Goal: Contribute content

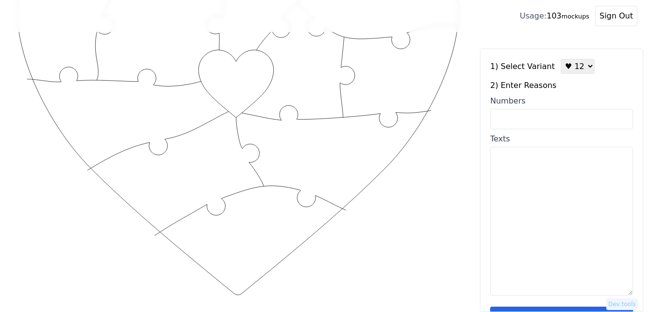
scroll to position [146, 0]
click at [545, 213] on textarea "Texts" at bounding box center [561, 221] width 143 height 149
paste textarea "love you because your kind,she loves me, married 41 years, beautiful,[PERSON_NA…"
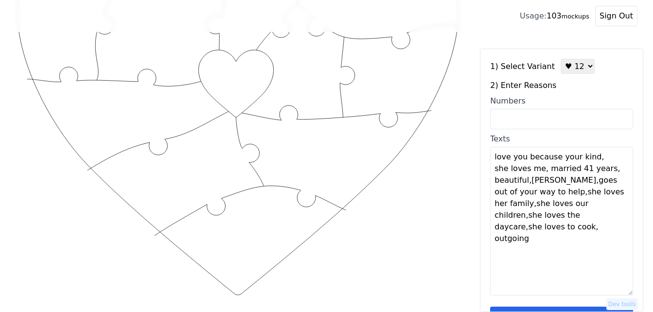
click at [589, 159] on textarea "love you because your kind, she loves me, married 41 years, beautiful,[PERSON_N…" at bounding box center [561, 221] width 143 height 149
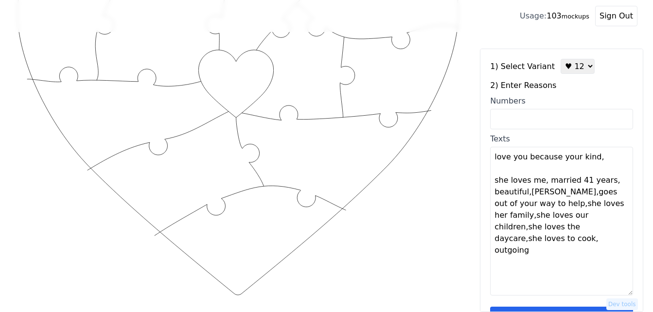
click at [541, 183] on textarea "love you because your kind, she loves me, married 41 years, beautiful,[PERSON_N…" at bounding box center [561, 221] width 143 height 149
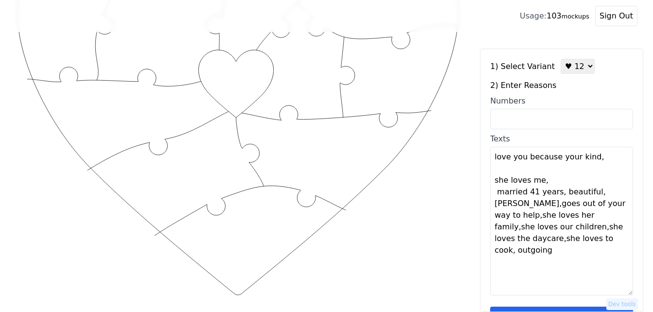
click at [542, 183] on textarea "love you because your kind, she loves me, married 41 years, beautiful,[PERSON_N…" at bounding box center [561, 221] width 143 height 149
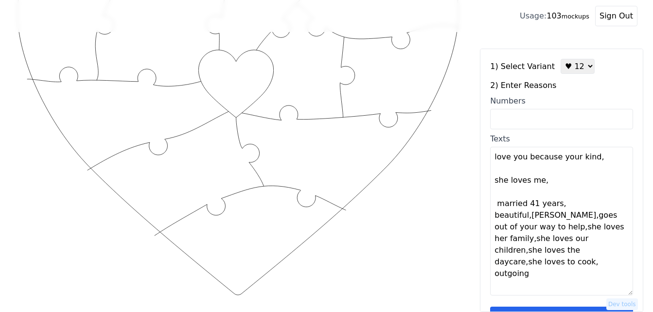
click at [559, 204] on textarea "love you because your kind, she loves me, married 41 years, beautiful,[PERSON_N…" at bounding box center [561, 221] width 143 height 149
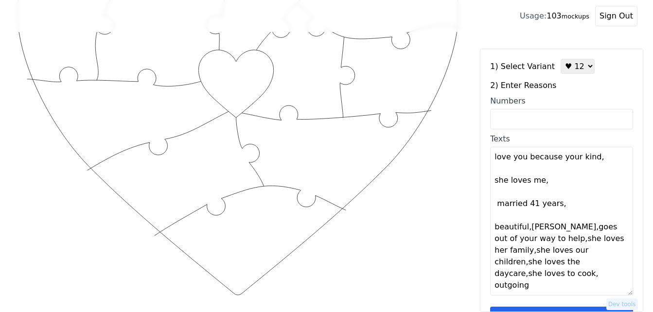
click at [526, 229] on textarea "love you because your kind, she loves me, married 41 years, beautiful,[PERSON_N…" at bounding box center [561, 221] width 143 height 149
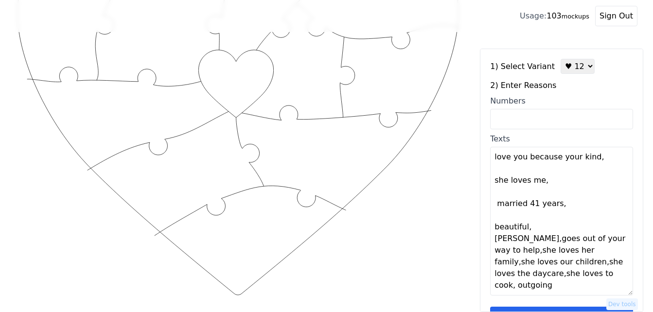
click at [530, 229] on textarea "love you because your kind, she loves me, married 41 years, beautiful, [PERSON_…" at bounding box center [561, 221] width 143 height 149
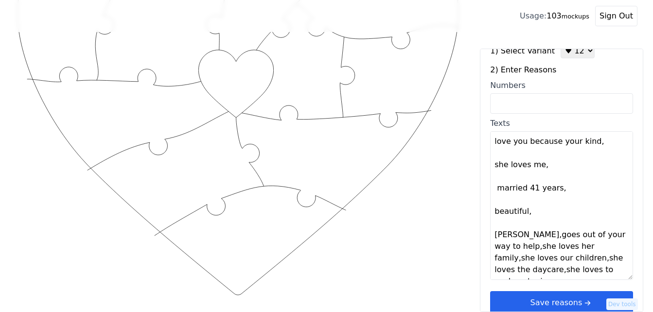
scroll to position [29, 0]
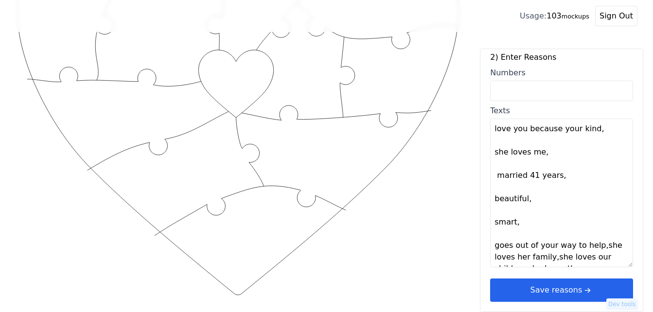
click at [518, 223] on textarea "love you because your kind, she loves me, married 41 years, beautiful, smart, g…" at bounding box center [561, 193] width 143 height 149
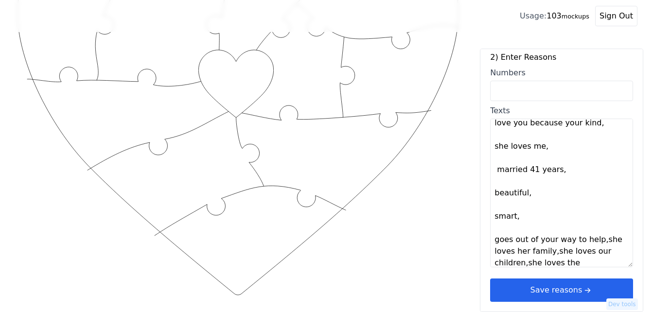
scroll to position [23, 0]
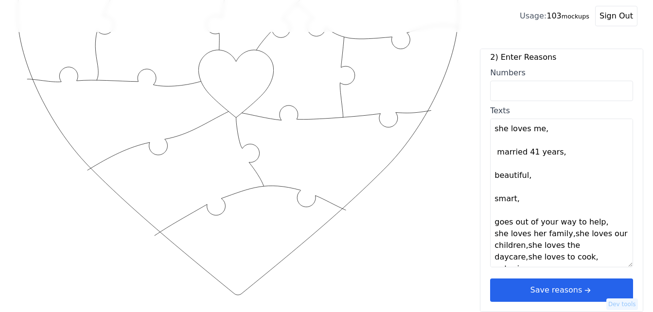
click at [595, 224] on textarea "love you because your kind, she loves me, married 41 years, beautiful, smart, g…" at bounding box center [561, 193] width 143 height 149
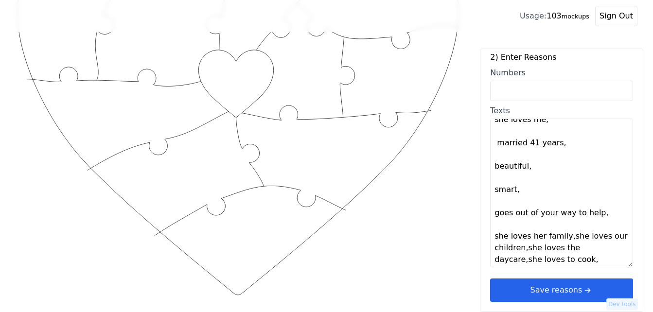
scroll to position [35, 0]
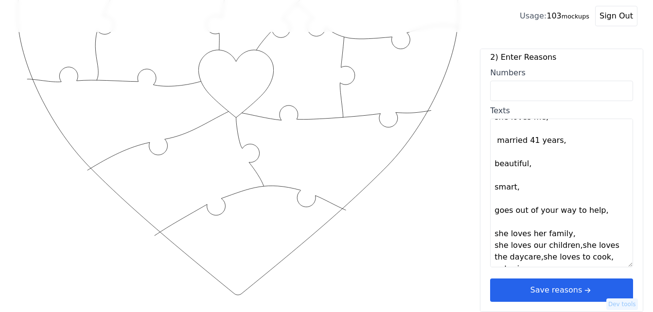
click at [564, 234] on textarea "love you because your kind, she loves me, married 41 years, beautiful, smart, g…" at bounding box center [561, 193] width 143 height 149
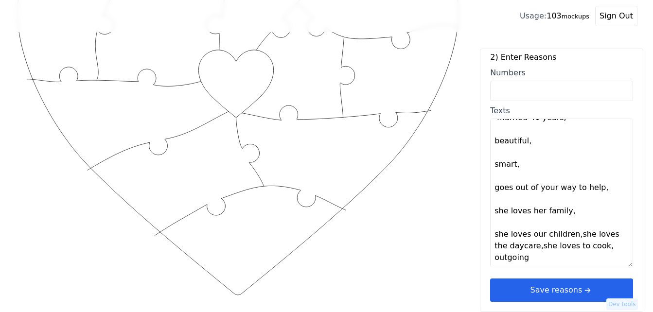
scroll to position [58, 0]
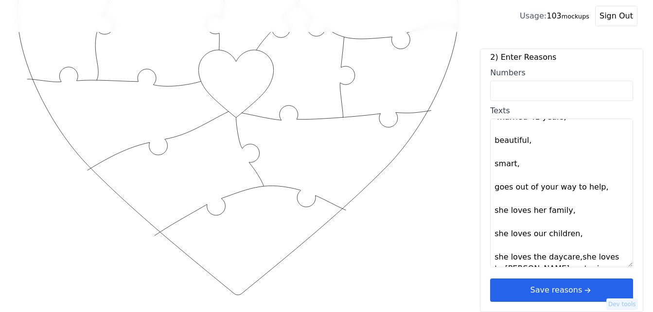
click at [571, 236] on textarea "love you because your kind, she loves me, married 41 years, beautiful, smart, g…" at bounding box center [561, 193] width 143 height 149
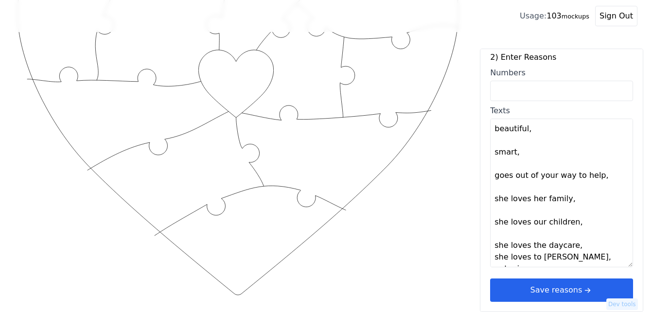
click at [570, 246] on textarea "love you because your kind, she loves me, married 41 years, beautiful, smart, g…" at bounding box center [561, 193] width 143 height 149
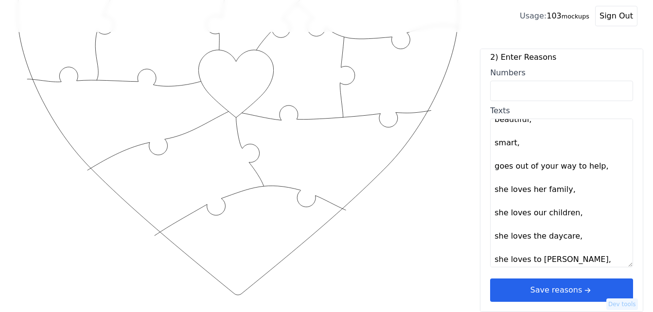
scroll to position [82, 0]
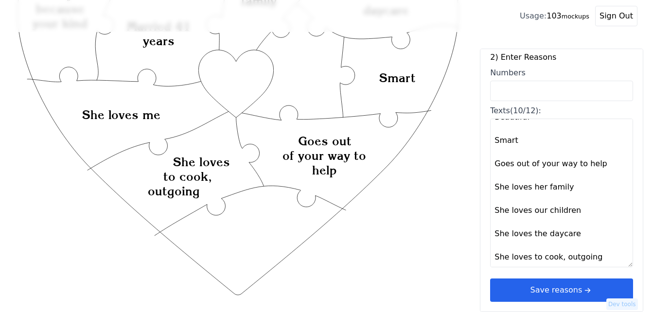
click at [557, 258] on textarea "Love you because your kind She loves me Married 41 years Beautiful Smart Goes o…" at bounding box center [561, 193] width 143 height 149
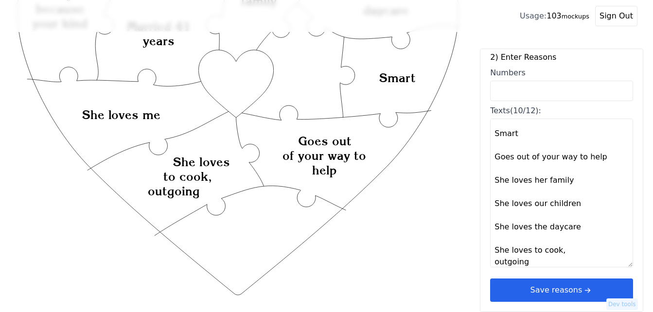
click at [561, 250] on textarea "Love you because your kind She loves me Married 41 years Beautiful Smart Goes o…" at bounding box center [561, 193] width 143 height 149
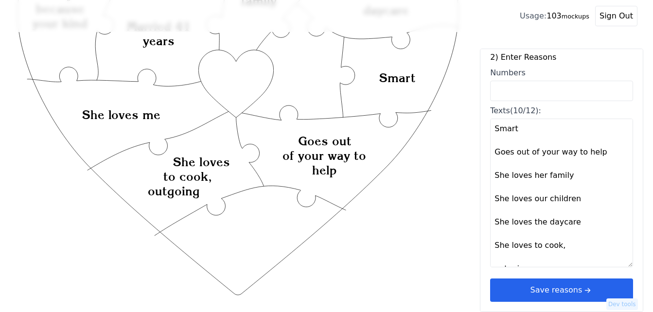
scroll to position [105, 0]
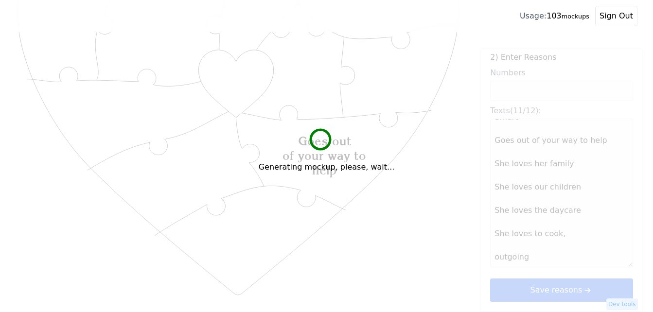
type textarea "Love you because your kind She loves me Married 41 years Beautiful Smart Goes o…"
